Goal: Task Accomplishment & Management: Manage account settings

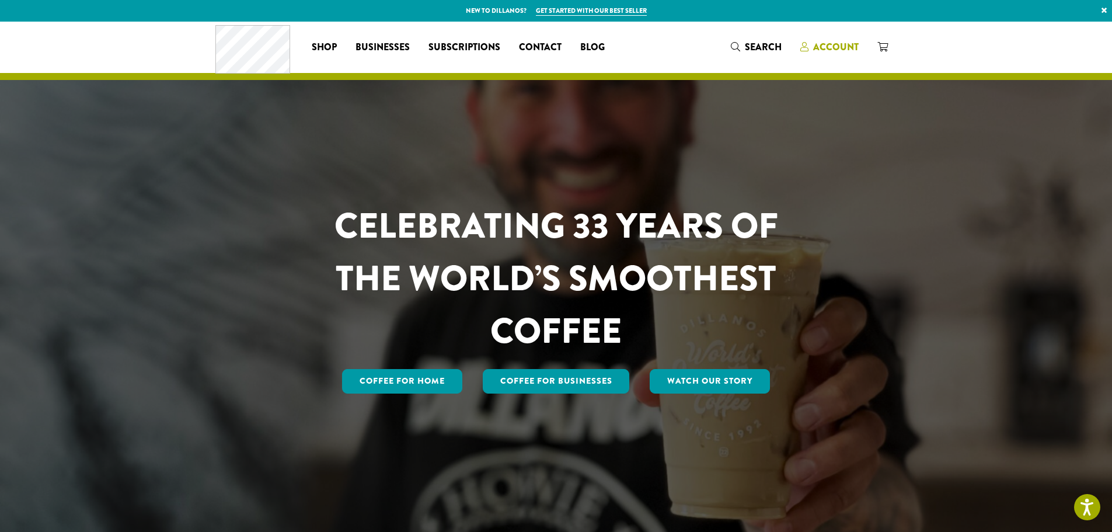
click at [816, 47] on span "Account" at bounding box center [836, 46] width 46 height 13
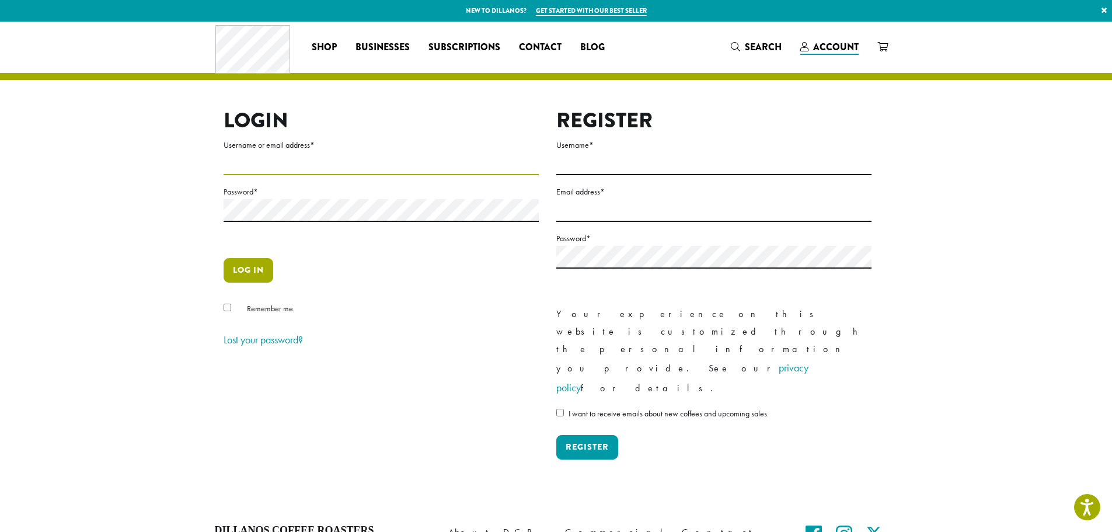
type input "**********"
click at [246, 273] on button "Log in" at bounding box center [248, 270] width 50 height 25
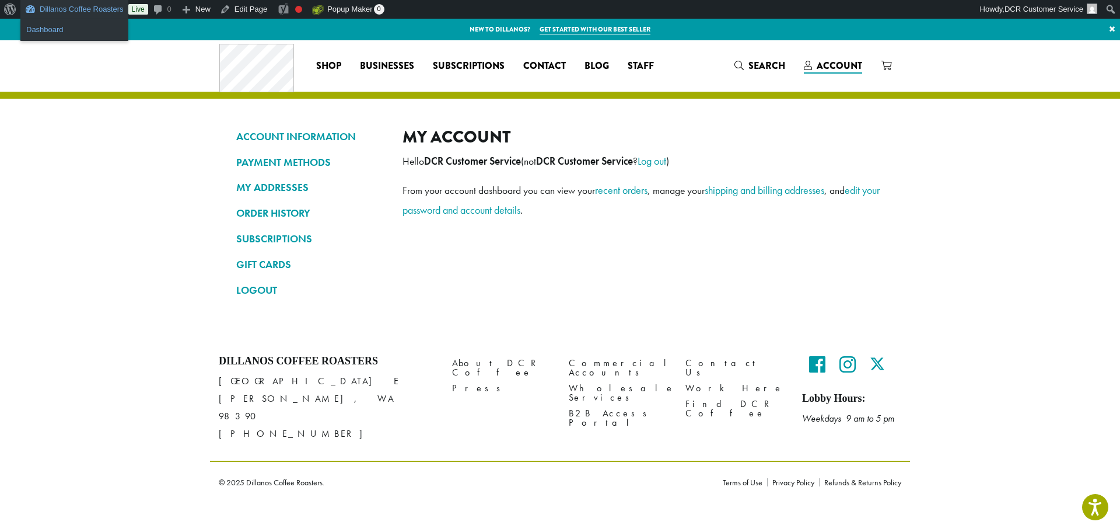
click at [64, 27] on link "Dashboard" at bounding box center [74, 29] width 108 height 15
